Goal: Information Seeking & Learning: Understand process/instructions

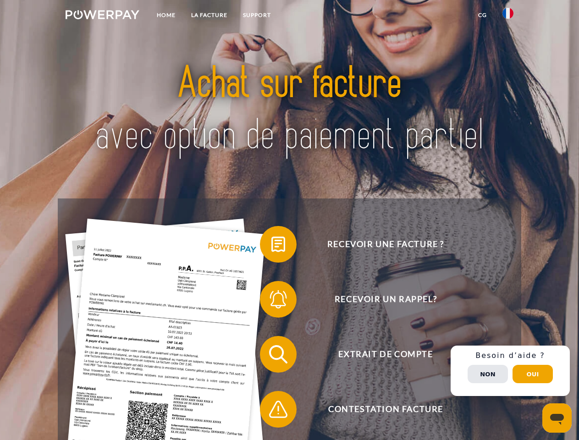
click at [102, 16] on img at bounding box center [103, 14] width 74 height 9
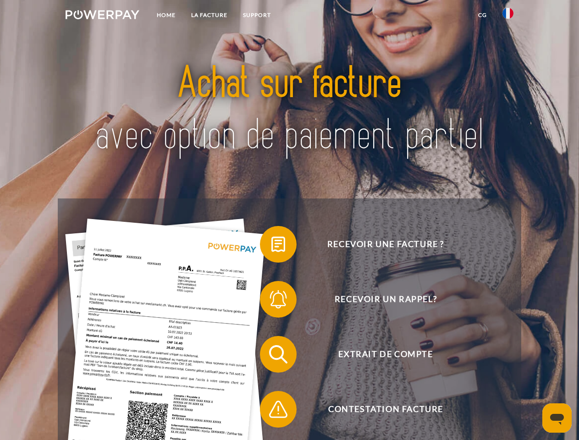
click at [508, 16] on img at bounding box center [508, 13] width 11 height 11
click at [483, 15] on link "CG" at bounding box center [483, 15] width 24 height 17
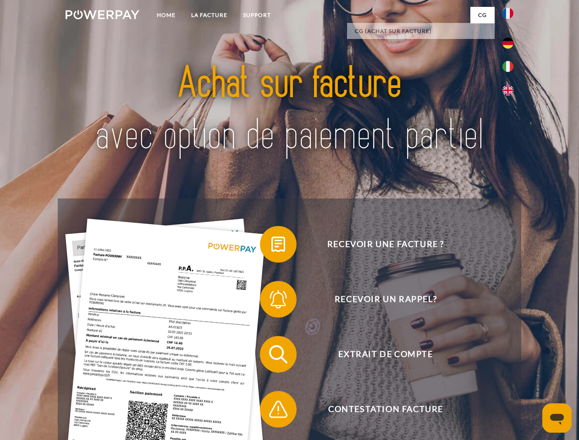
click at [272, 246] on span at bounding box center [265, 245] width 46 height 46
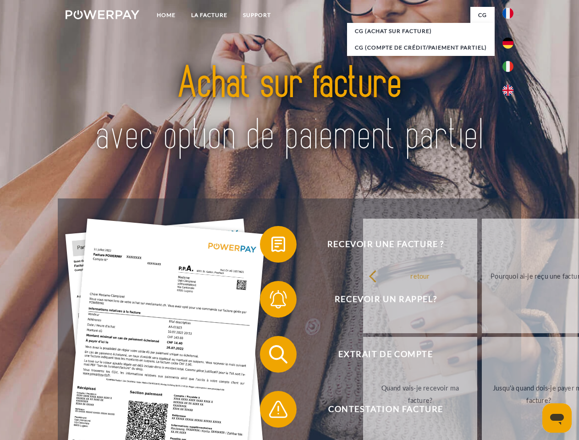
click at [272, 301] on div "Recevoir une facture ? Recevoir un rappel? Extrait de compte retour" at bounding box center [289, 382] width 463 height 367
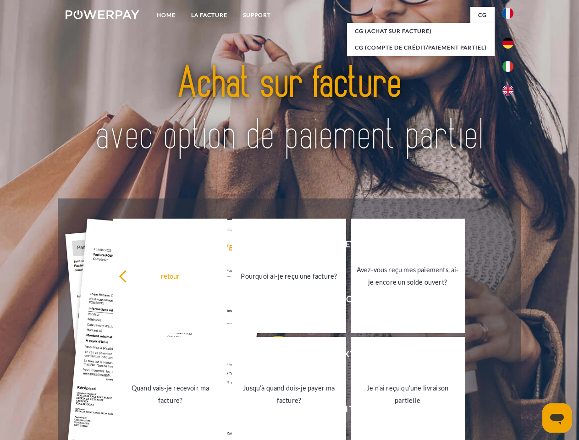
click at [272, 356] on link "Jusqu'à quand dois-je payer ma facture?" at bounding box center [289, 394] width 114 height 115
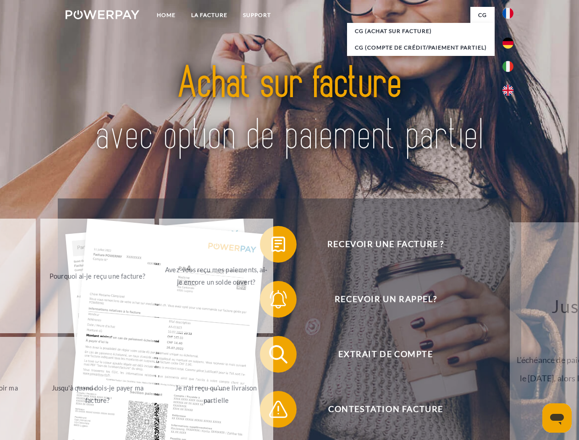
click at [272, 411] on div "Recevoir une facture ? Recevoir un rappel? Extrait de compte retour" at bounding box center [289, 382] width 463 height 367
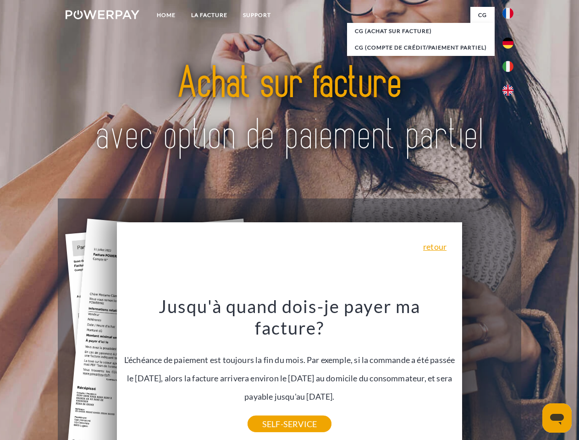
click at [510, 371] on div "Recevoir une facture ? Recevoir un rappel? Extrait de compte retour" at bounding box center [289, 382] width 463 height 367
click at [488, 373] on span "Extrait de compte" at bounding box center [385, 354] width 225 height 37
click at [533, 374] on header "Home LA FACTURE Support" at bounding box center [289, 316] width 579 height 633
